Goal: Information Seeking & Learning: Find specific fact

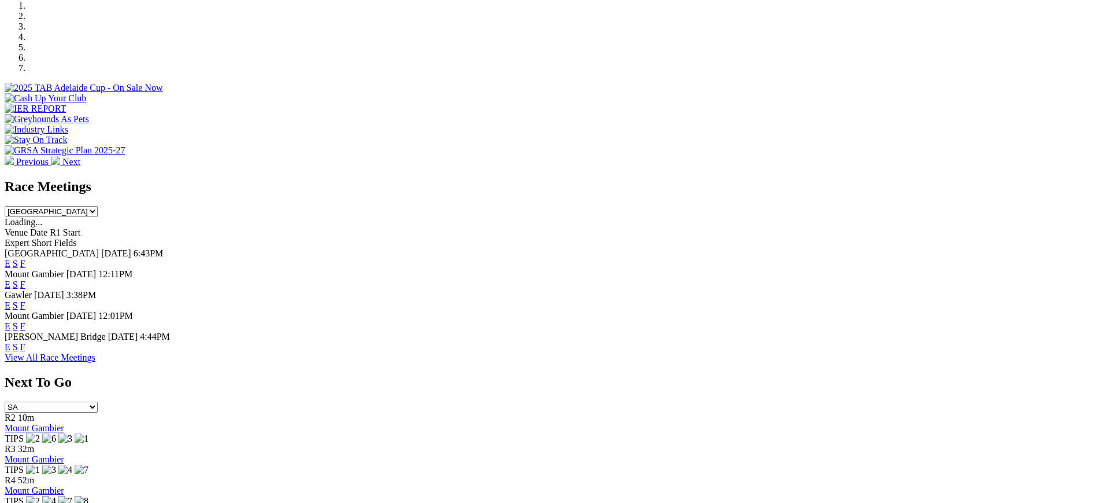
scroll to position [372, 0]
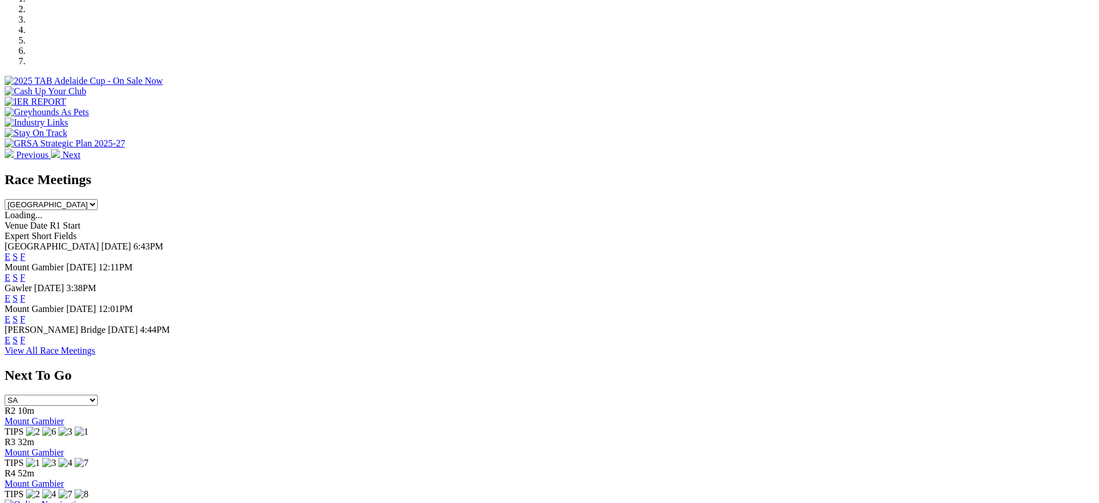
click at [25, 252] on link "F" at bounding box center [22, 257] width 5 height 10
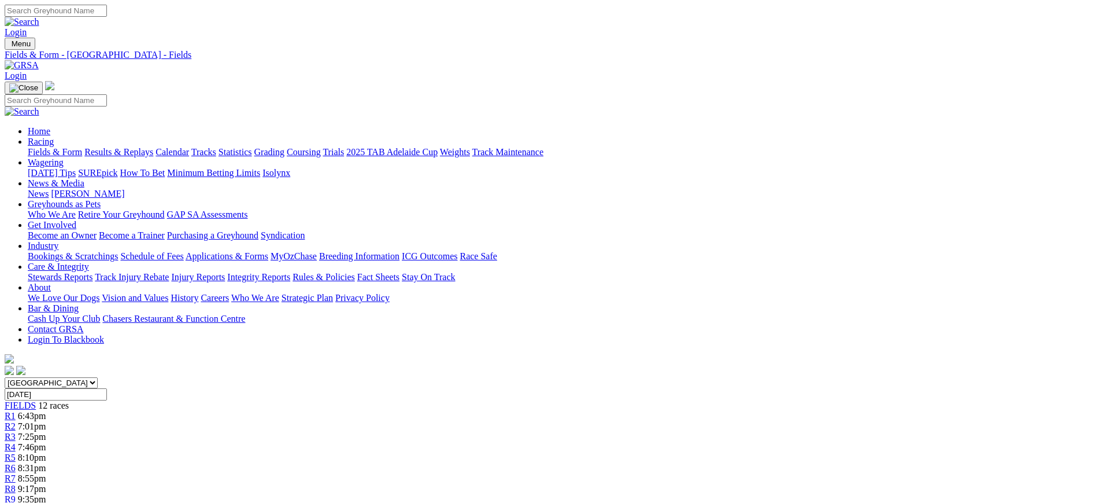
click at [39, 60] on link at bounding box center [22, 65] width 34 height 10
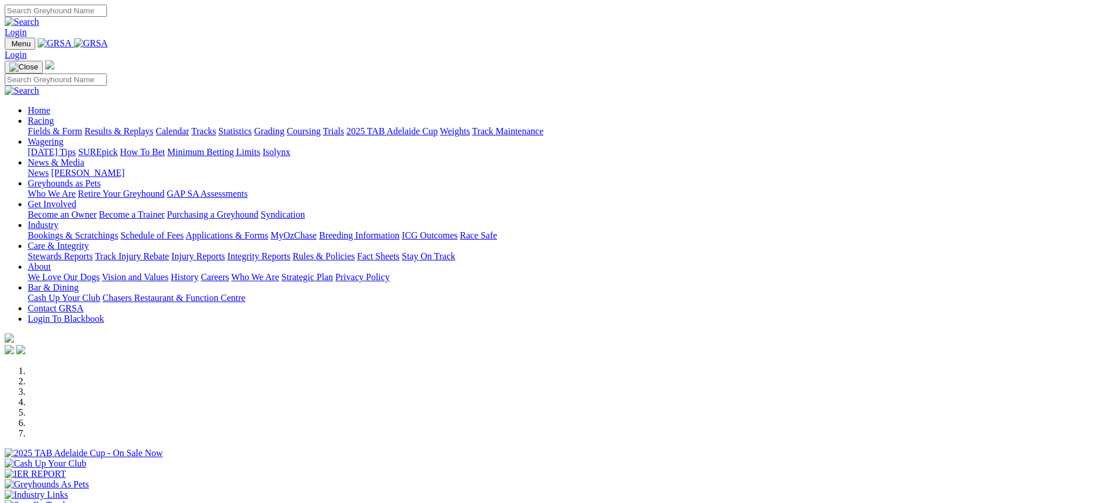
click at [108, 41] on img at bounding box center [91, 43] width 34 height 10
click at [108, 42] on img at bounding box center [91, 43] width 34 height 10
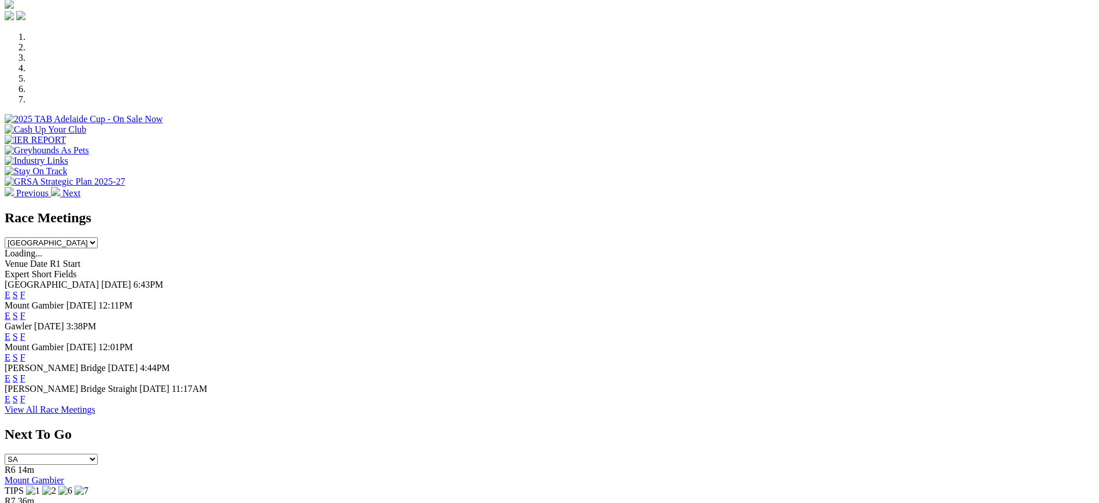
scroll to position [430, 0]
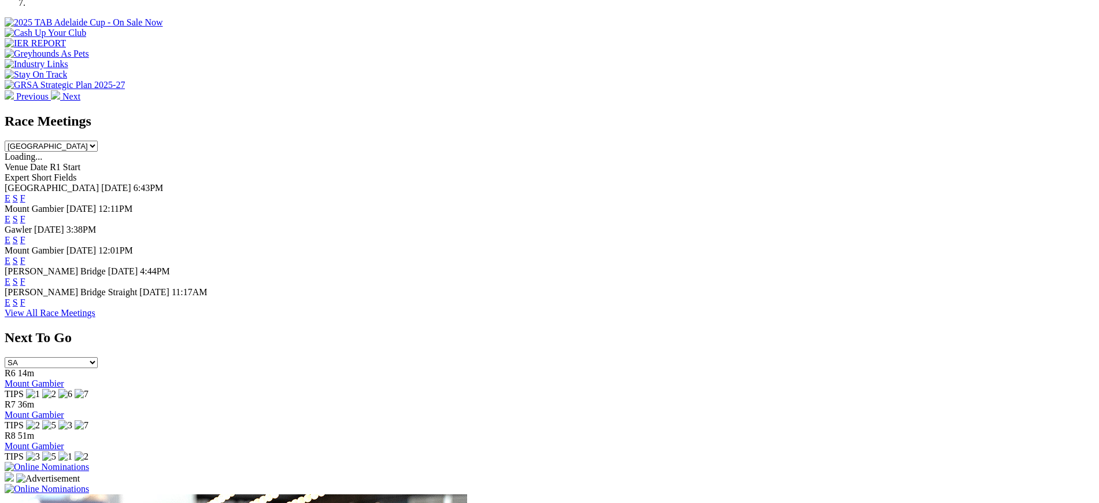
click at [25, 304] on link "F" at bounding box center [22, 302] width 5 height 10
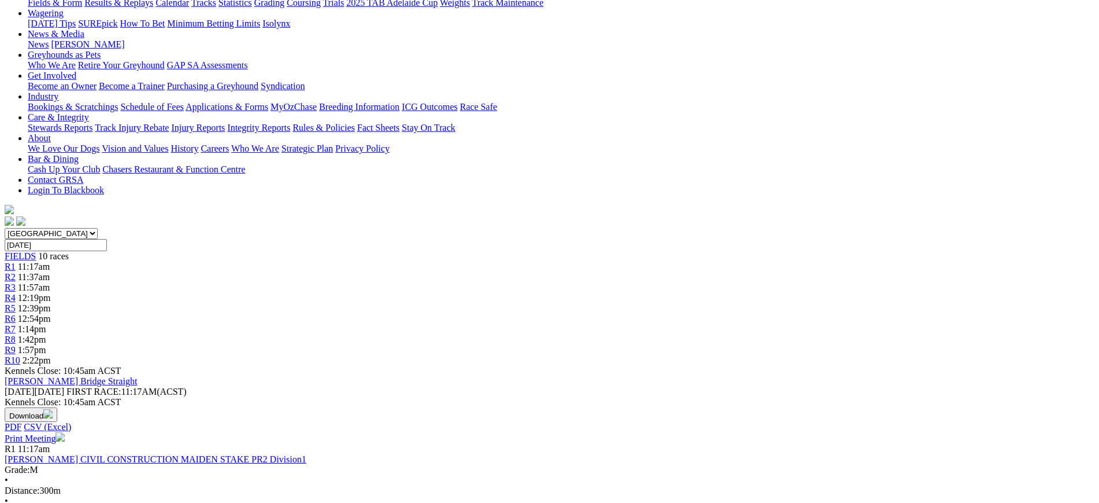
scroll to position [157, 0]
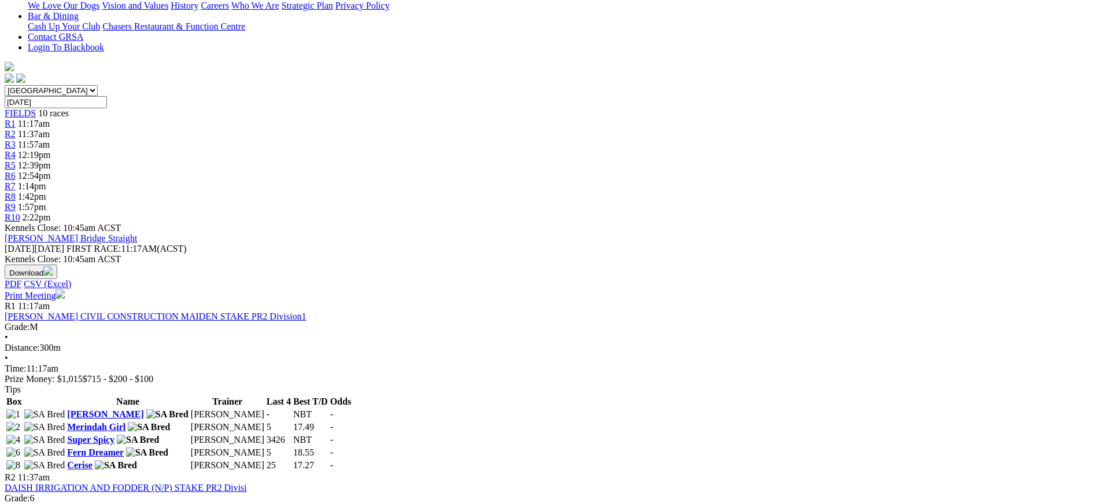
scroll to position [303, 0]
